Goal: Task Accomplishment & Management: Manage account settings

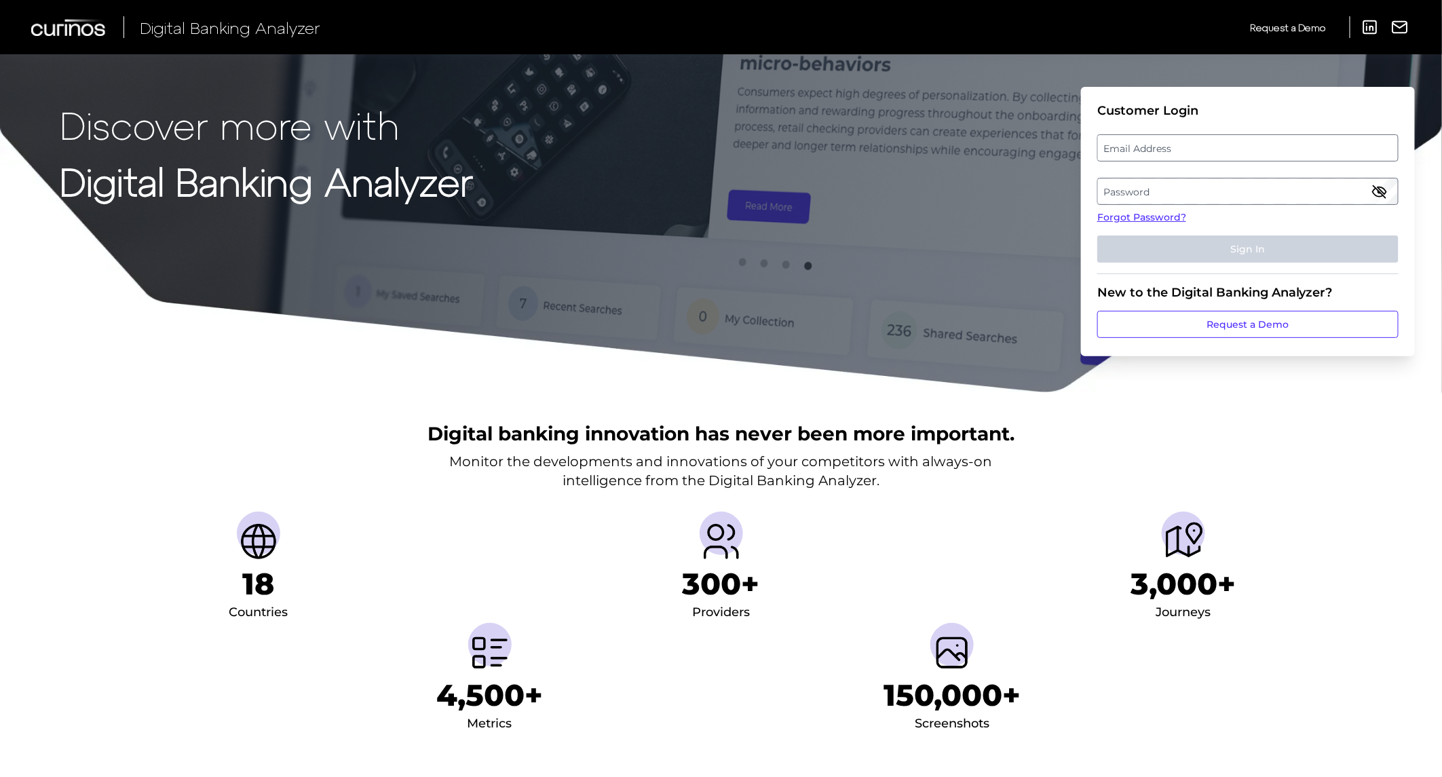
click at [1225, 148] on label "Email Address" at bounding box center [1247, 148] width 299 height 24
click at [1225, 148] on input "email" at bounding box center [1247, 147] width 301 height 27
type input "[PERSON_NAME][EMAIL_ADDRESS][DOMAIN_NAME]"
click at [1189, 182] on label "Password" at bounding box center [1247, 191] width 299 height 24
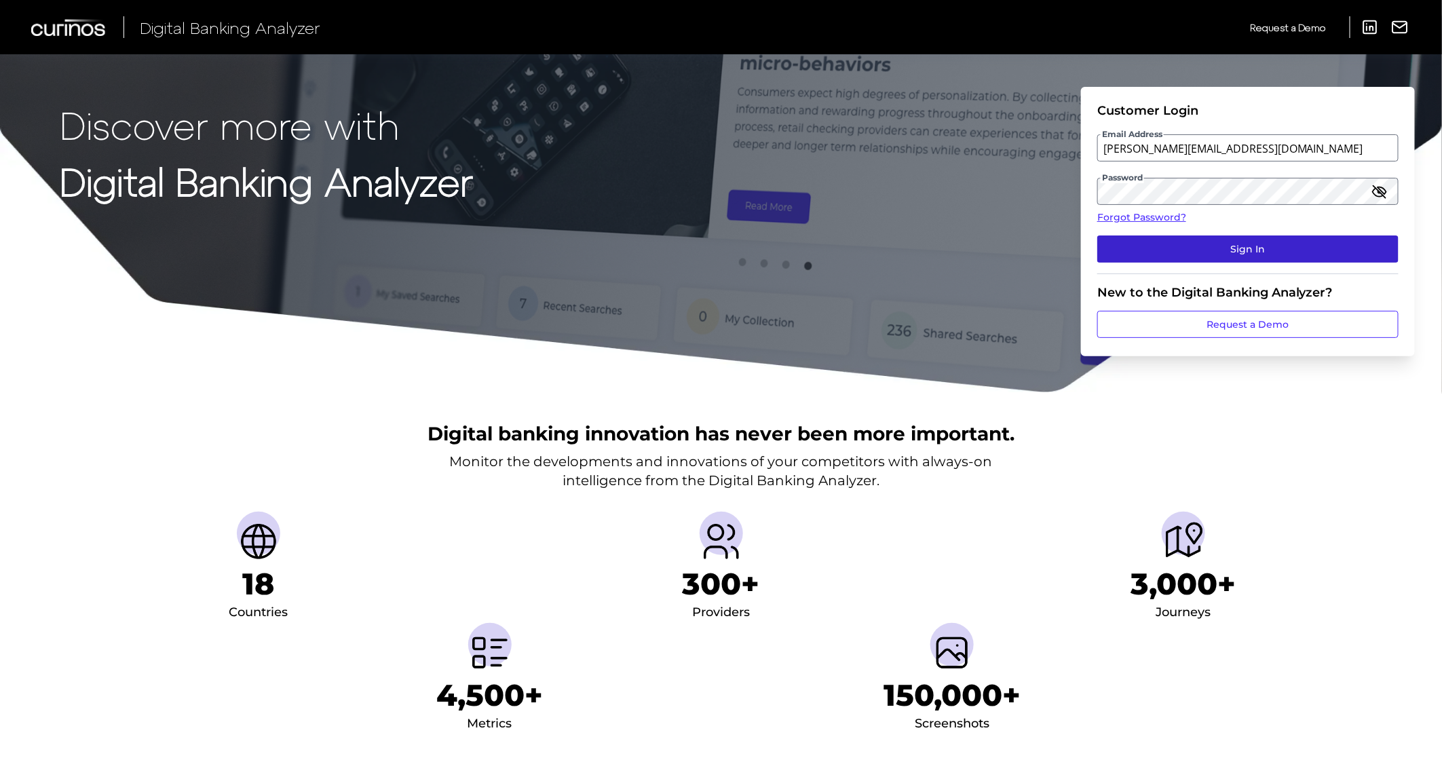
click at [1206, 254] on button "Sign In" at bounding box center [1247, 248] width 301 height 27
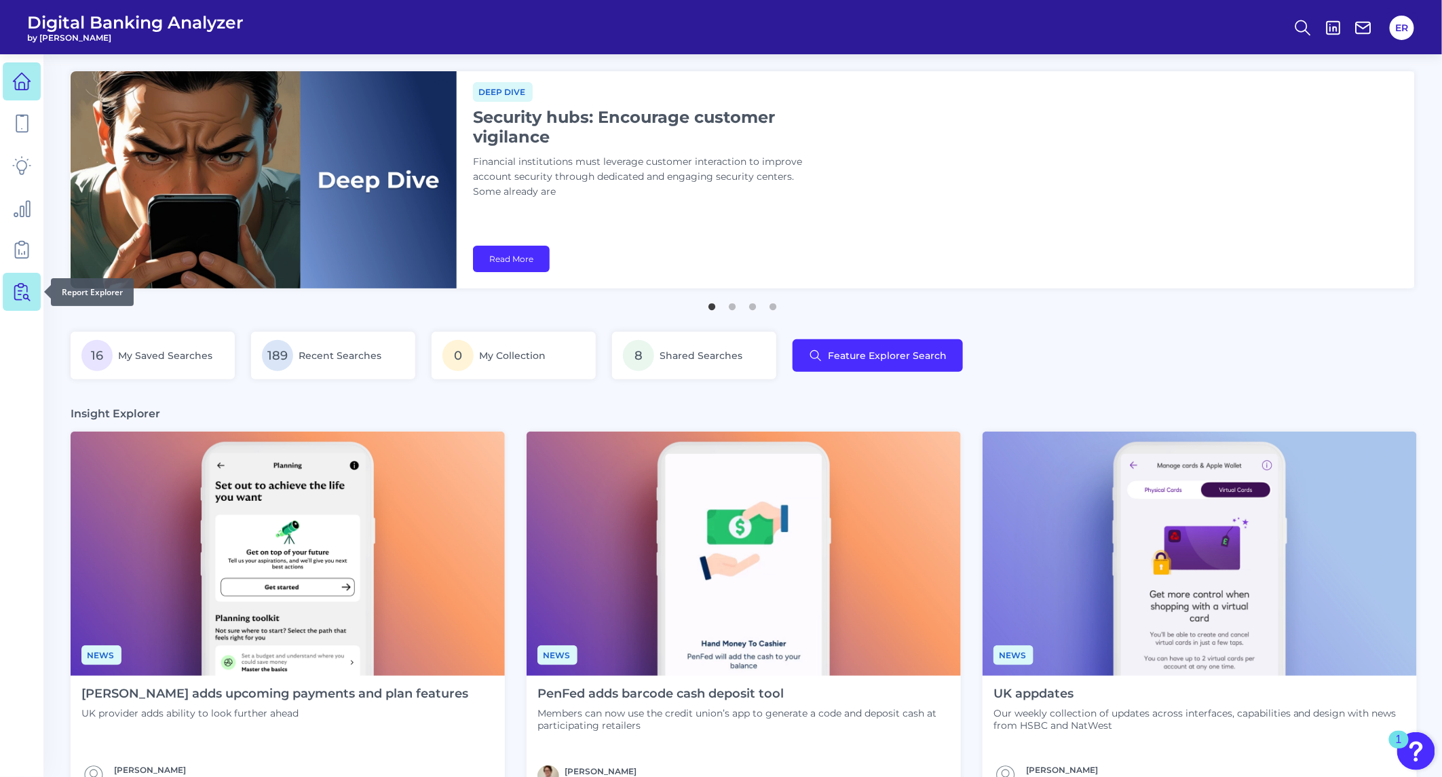
click at [22, 292] on icon at bounding box center [21, 291] width 19 height 19
